Goal: Task Accomplishment & Management: Use online tool/utility

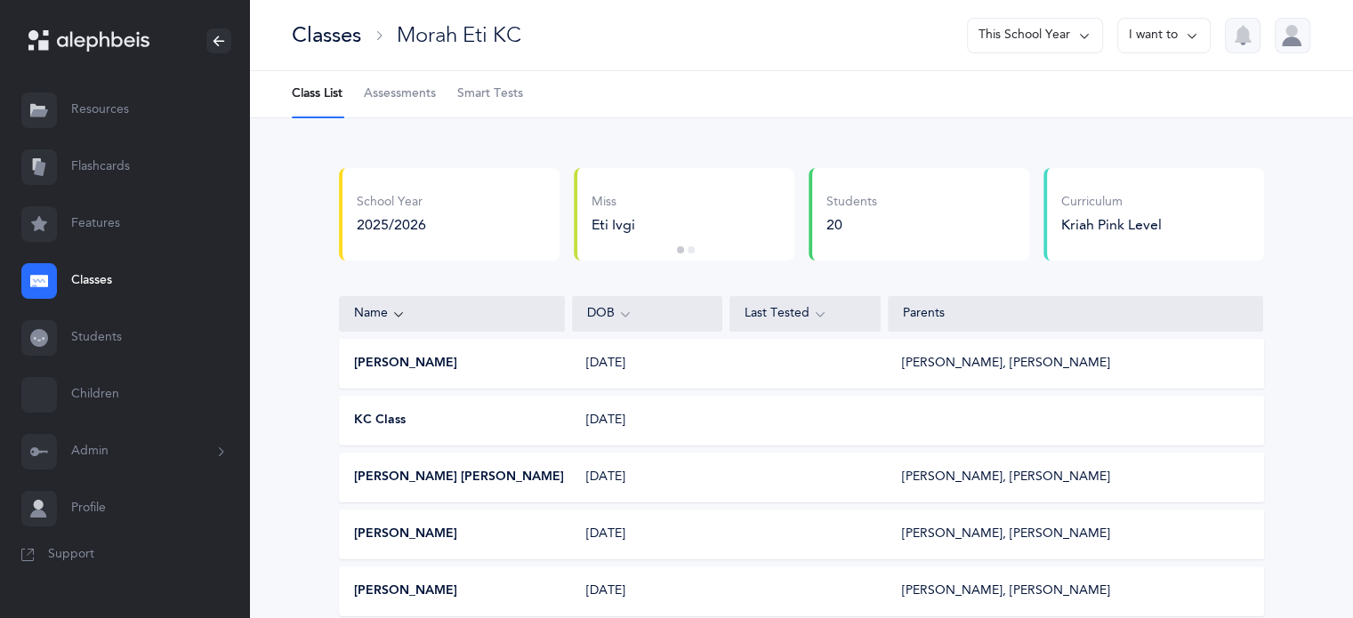
click at [402, 85] on span "Assessments" at bounding box center [400, 94] width 72 height 18
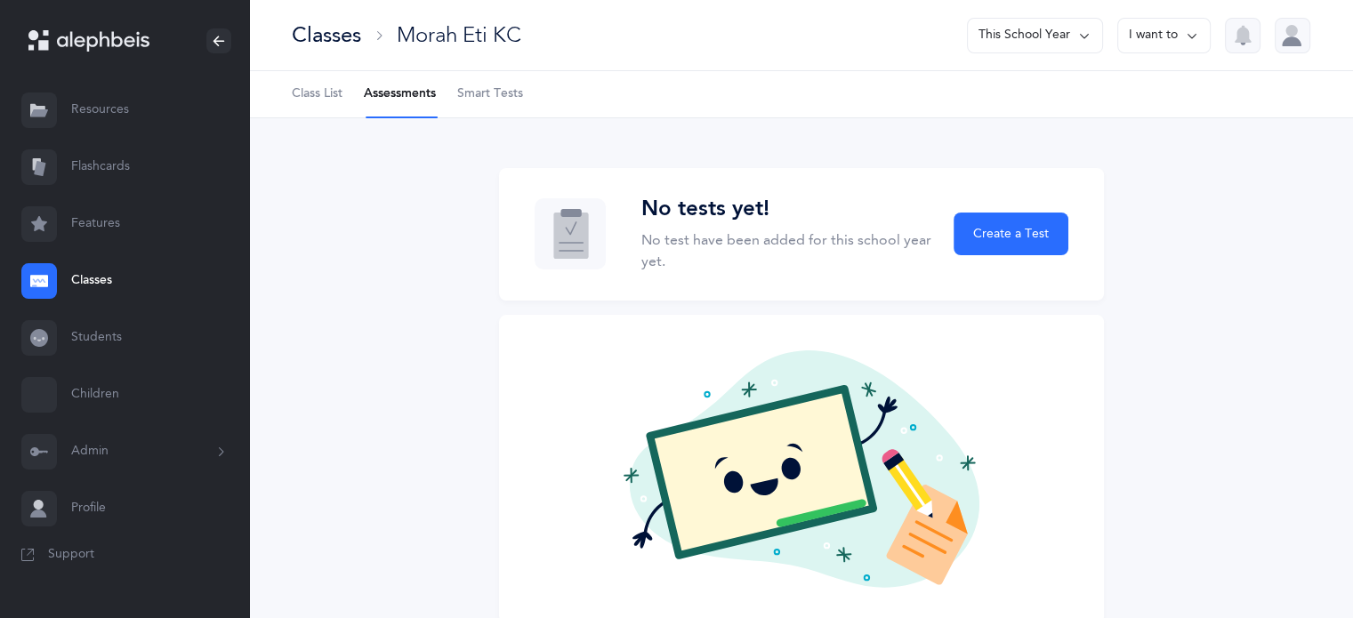
click at [481, 106] on link "Smart Tests" at bounding box center [490, 94] width 66 height 46
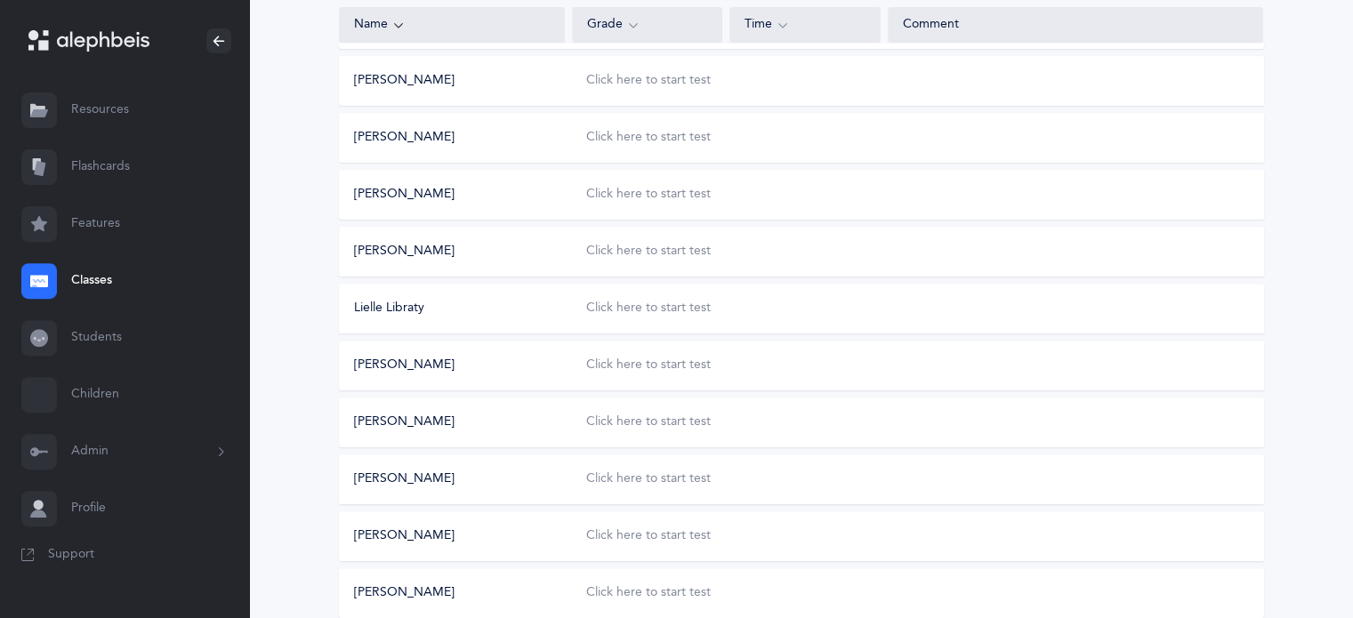
scroll to position [890, 0]
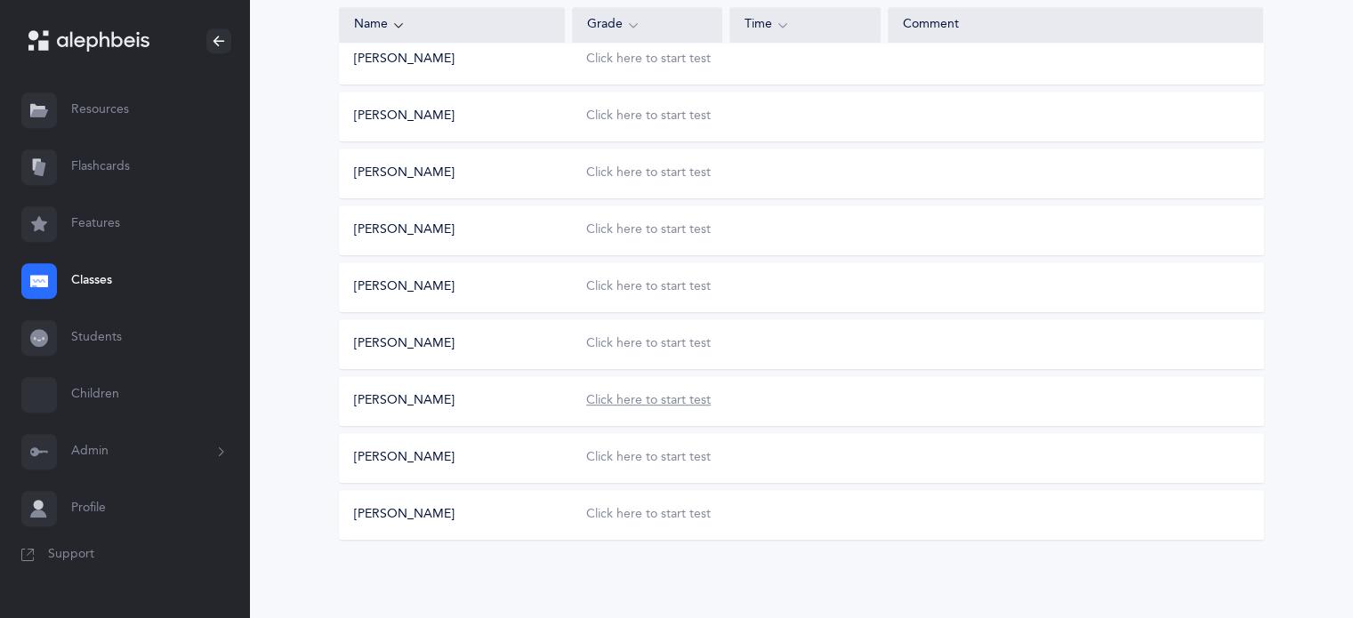
click at [630, 395] on div "Click here to start test" at bounding box center [648, 401] width 125 height 18
